Goal: Task Accomplishment & Management: Use online tool/utility

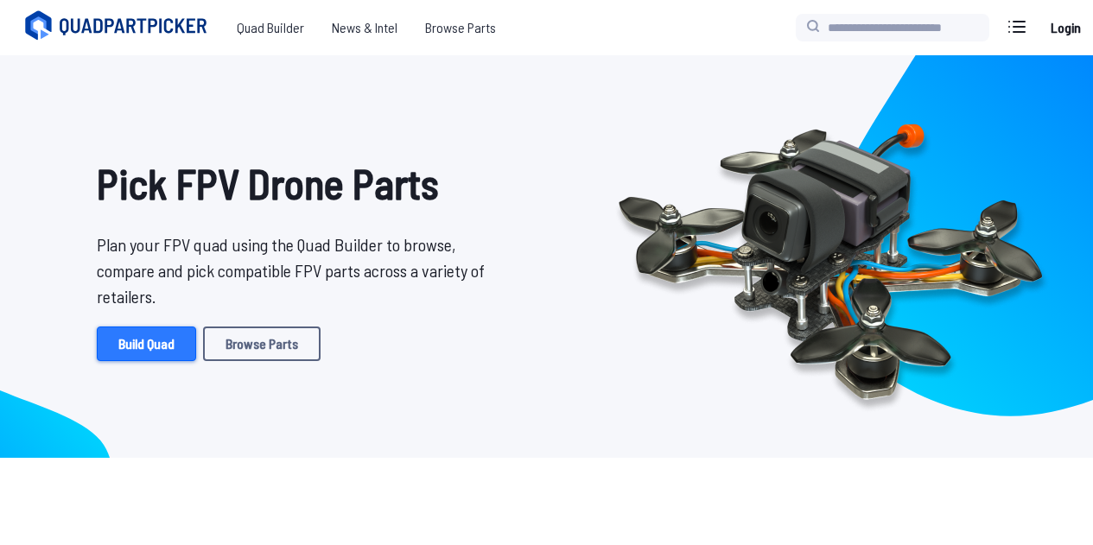
click at [168, 333] on link "Build Quad" at bounding box center [146, 344] width 99 height 35
click at [398, 225] on div "Pick FPV Drone Parts Plan your FPV quad using the Quad Builder to browse, compa…" at bounding box center [291, 256] width 554 height 375
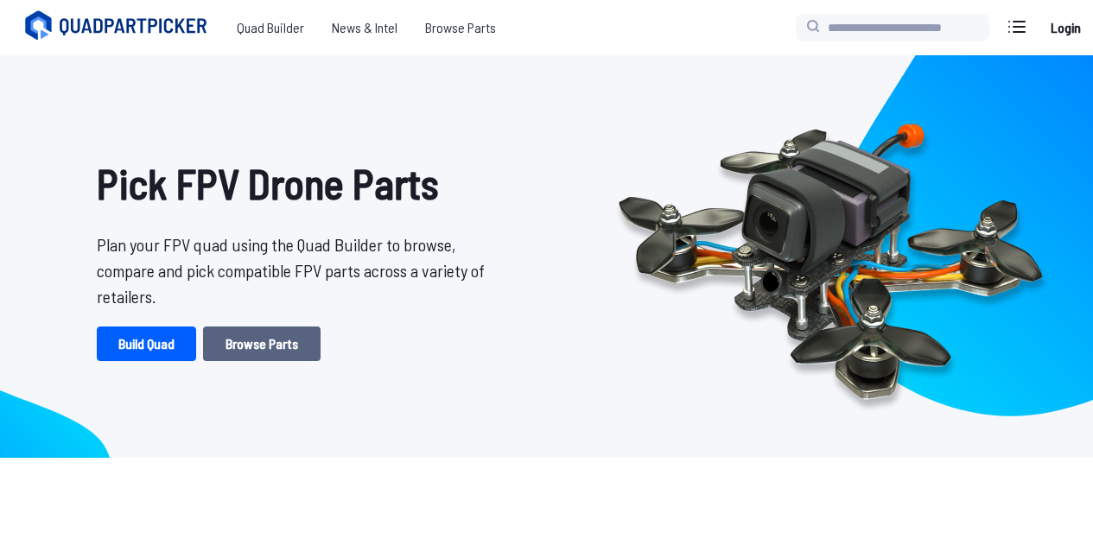
click at [269, 334] on link "Browse Parts" at bounding box center [262, 344] width 118 height 35
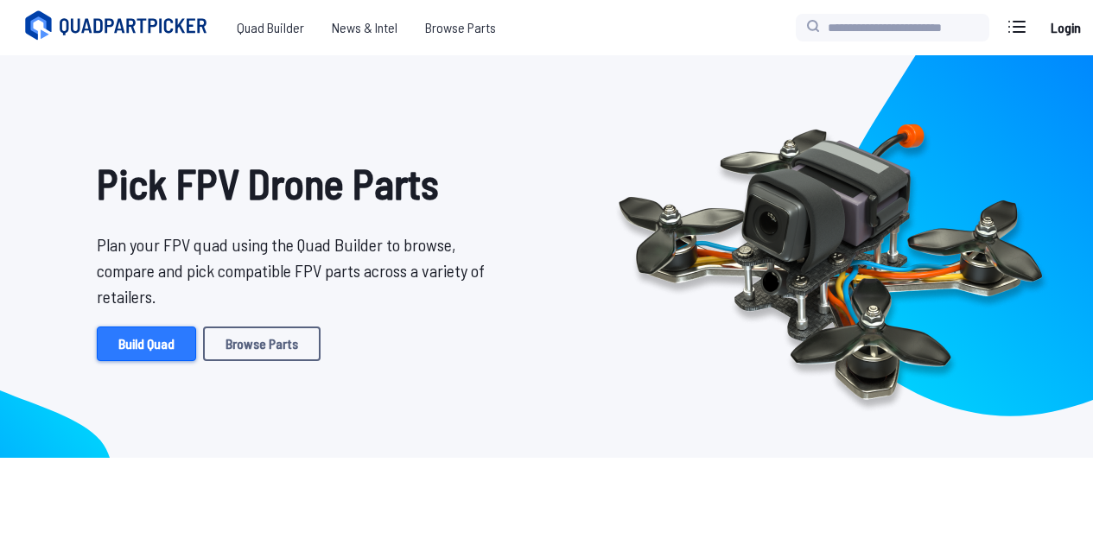
click at [181, 357] on link "Build Quad" at bounding box center [146, 344] width 99 height 35
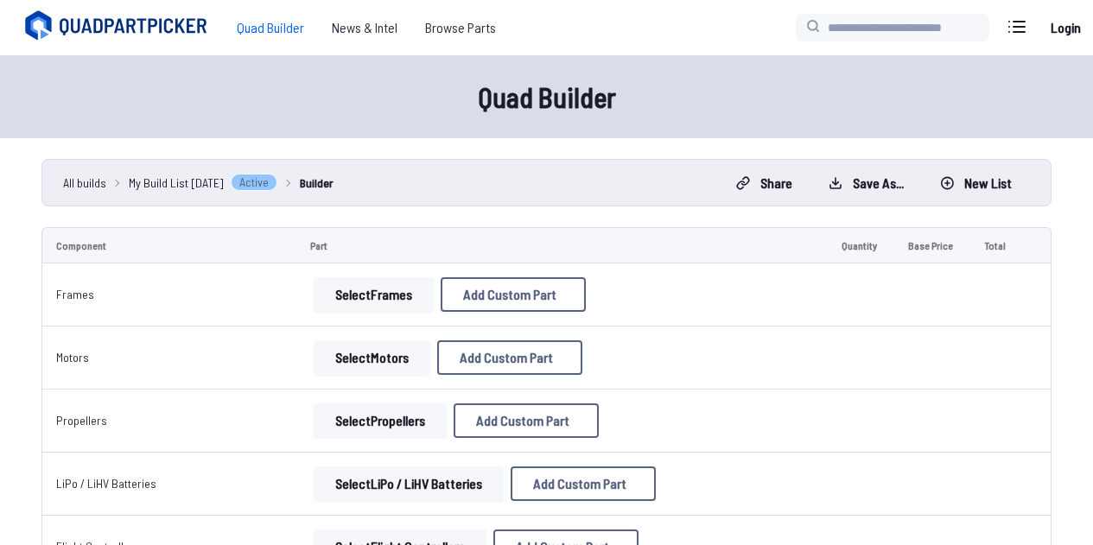
click at [394, 289] on button "Select Frames" at bounding box center [374, 294] width 120 height 35
click at [510, 289] on span "Add Custom Part" at bounding box center [509, 295] width 93 height 14
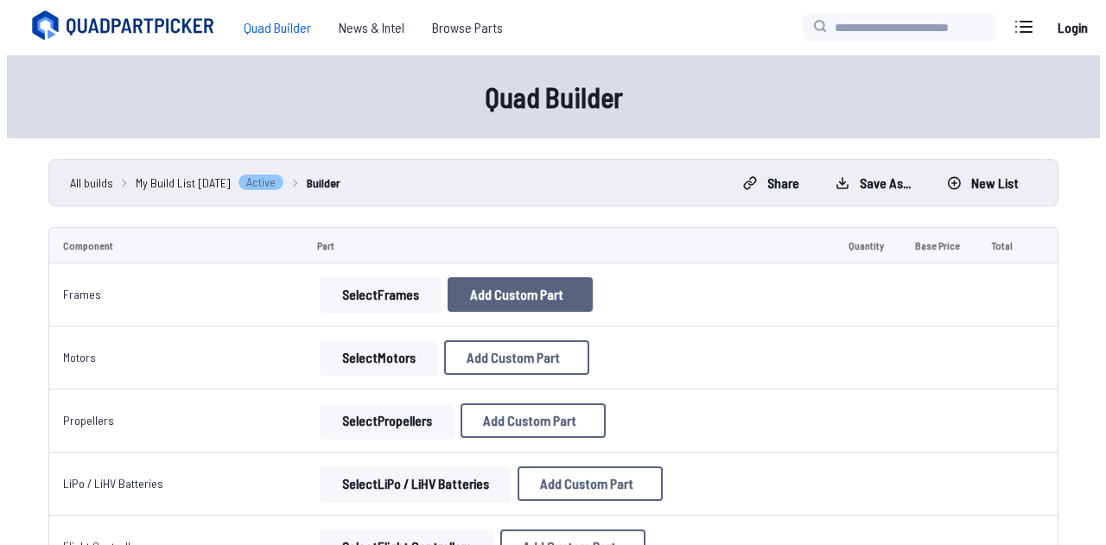
select select "**********"
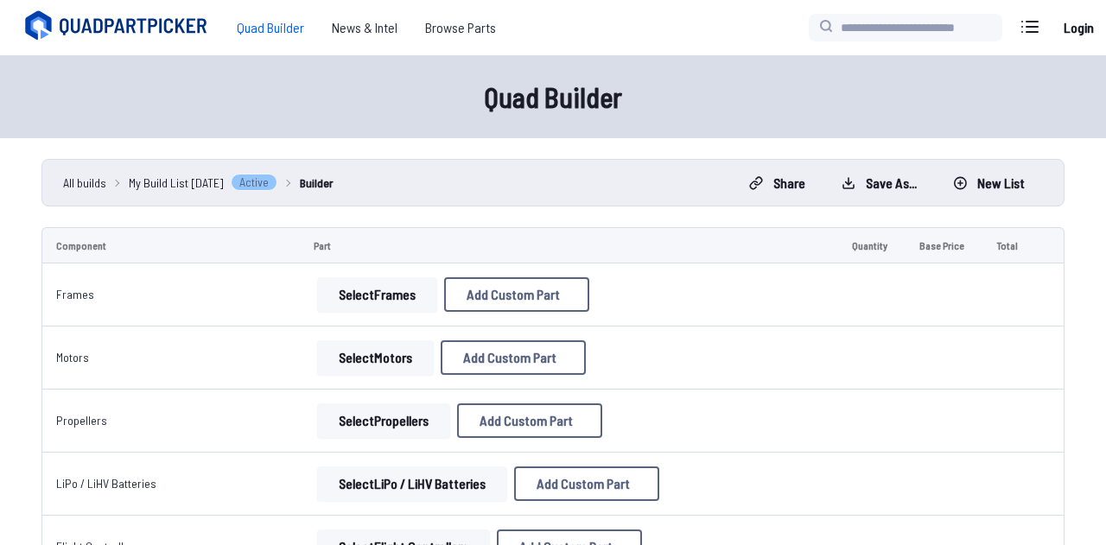
drag, startPoint x: 698, startPoint y: 86, endPoint x: 709, endPoint y: 76, distance: 14.7
click at [703, 85] on div "Add Custom Part" at bounding box center [553, 82] width 398 height 57
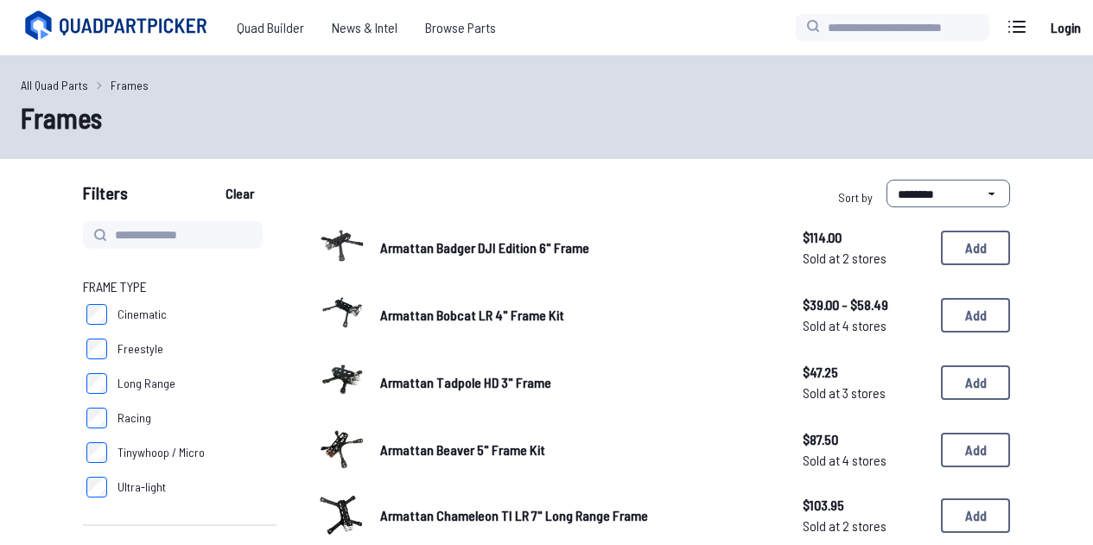
drag, startPoint x: 721, startPoint y: 60, endPoint x: 706, endPoint y: 73, distance: 19.0
click at [722, 60] on div "All Quad Parts Frames Frames" at bounding box center [546, 107] width 1093 height 104
click at [147, 15] on icon at bounding box center [119, 26] width 194 height 35
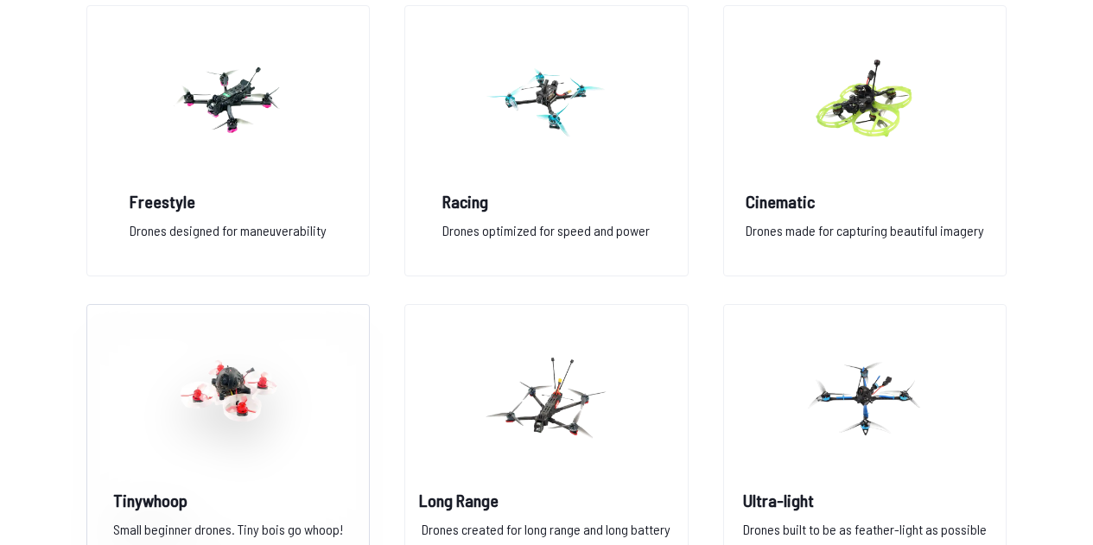
scroll to position [1530, 0]
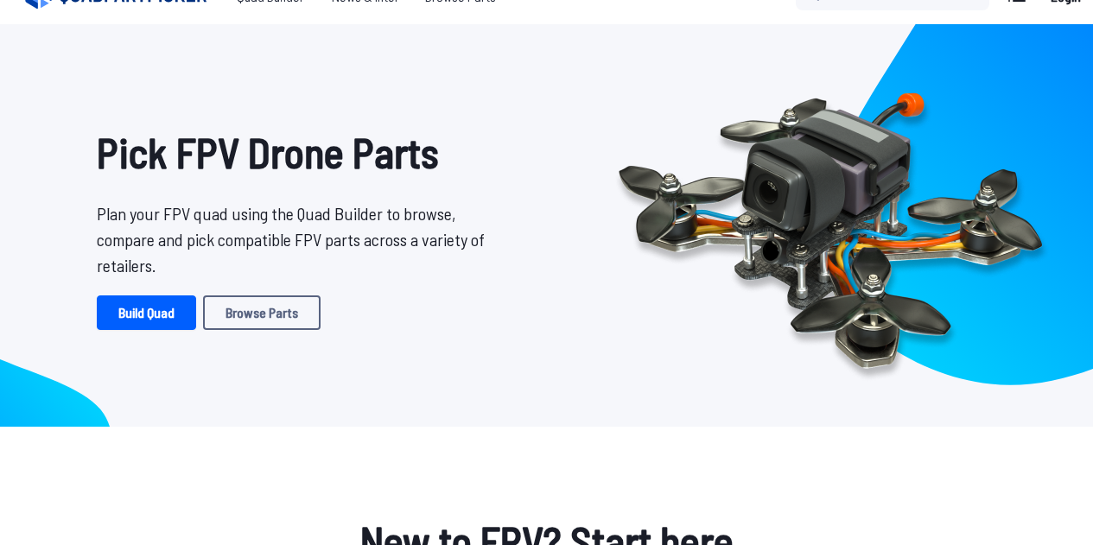
scroll to position [0, 0]
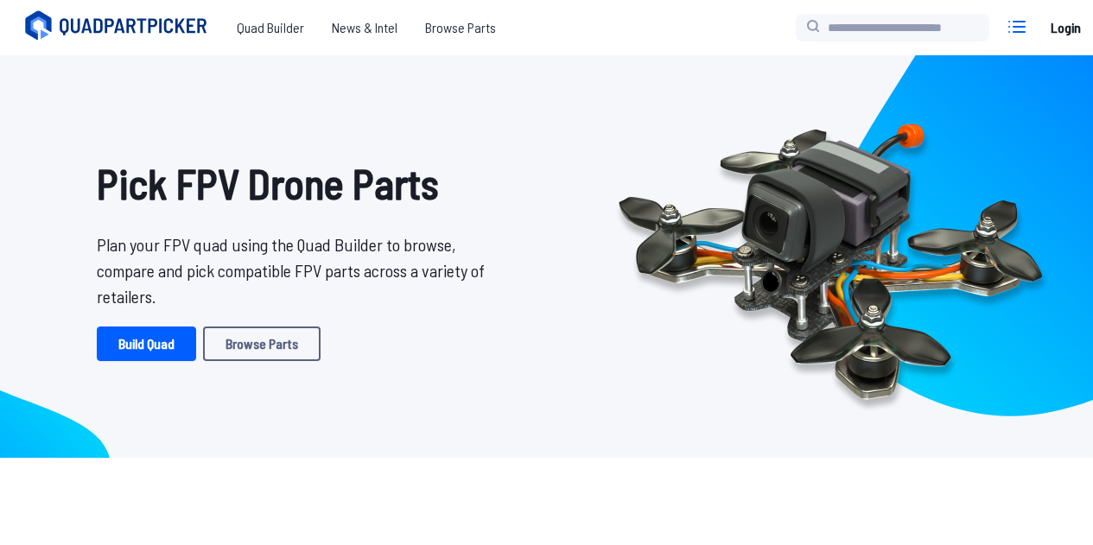
click at [1020, 34] on icon at bounding box center [1017, 27] width 28 height 28
